Goal: Task Accomplishment & Management: Manage account settings

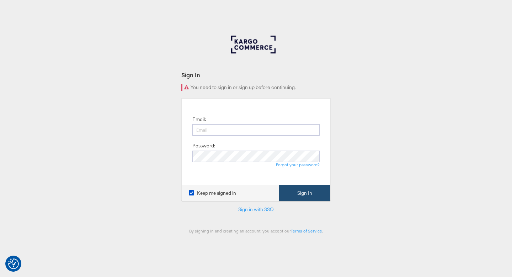
type input "ruben.ruiz@kargo.com"
click at [291, 190] on button "Sign In" at bounding box center [304, 193] width 51 height 16
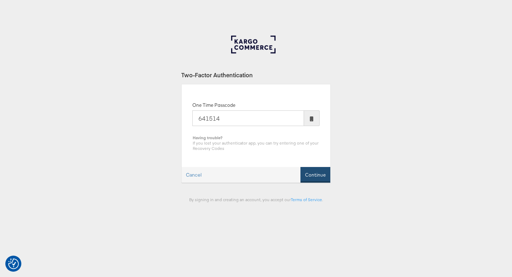
type input "641514"
click at [319, 179] on button "Continue" at bounding box center [316, 175] width 30 height 16
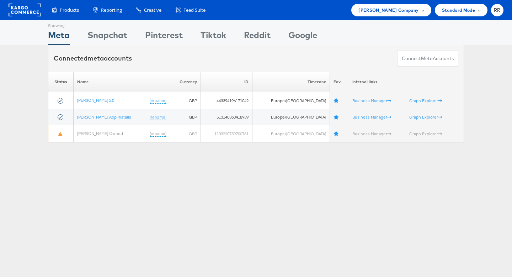
click at [383, 10] on span "John Lewis Company" at bounding box center [389, 9] width 60 height 7
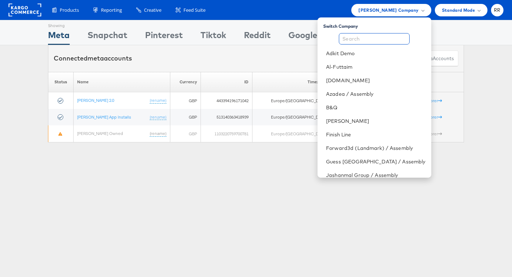
click at [375, 35] on input "text" at bounding box center [374, 38] width 71 height 11
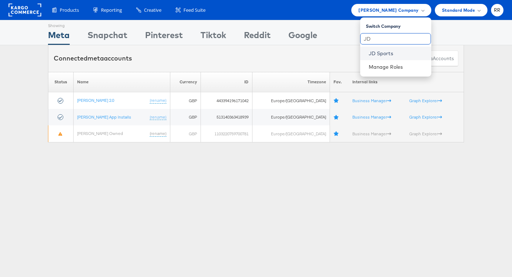
type input "JD"
click at [381, 53] on link "JD Sports" at bounding box center [397, 53] width 57 height 7
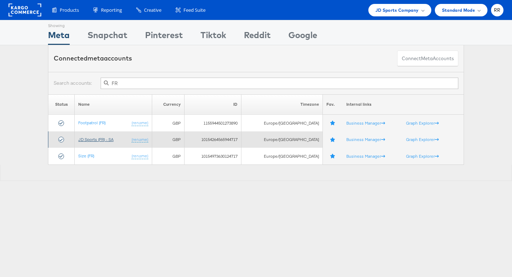
type input "FR"
click at [91, 139] on link "JD Sports (FR) - SA" at bounding box center [95, 139] width 35 height 5
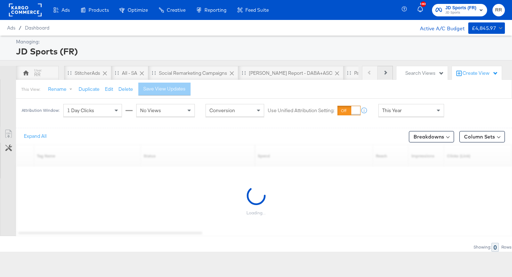
click at [384, 70] on button "Next" at bounding box center [385, 73] width 15 height 14
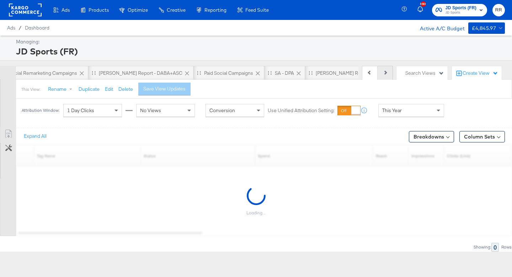
click at [384, 70] on button "Next" at bounding box center [385, 73] width 15 height 14
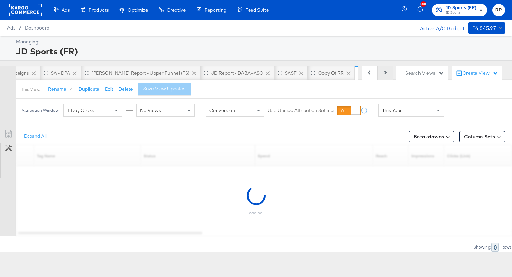
click at [384, 70] on button "Next" at bounding box center [385, 73] width 15 height 14
click at [384, 70] on div "Previous Next" at bounding box center [377, 73] width 31 height 14
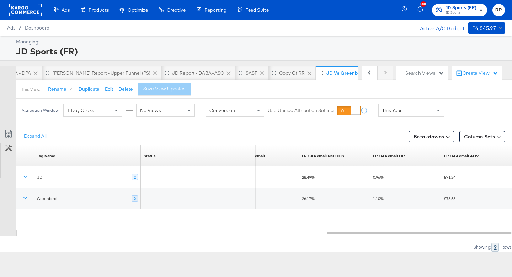
click at [25, 12] on rect at bounding box center [25, 10] width 33 height 13
